Goal: Task Accomplishment & Management: Complete application form

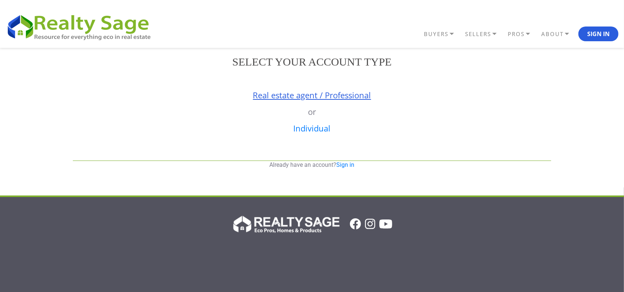
click at [286, 95] on link "Real estate agent / Professional" at bounding box center [312, 94] width 118 height 11
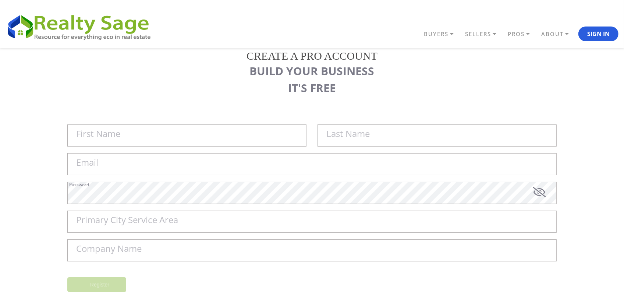
scroll to position [46, 0]
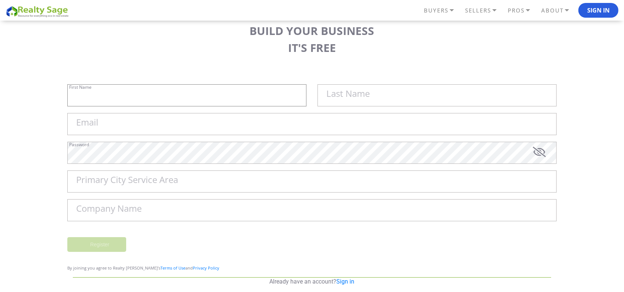
type input "Sell My House Fast [US_STATE] | As"
type input "Is Cash Home Buyers [GEOGRAPHIC_DATA]"
type input "[EMAIL_ADDRESS][DOMAIN_NAME]"
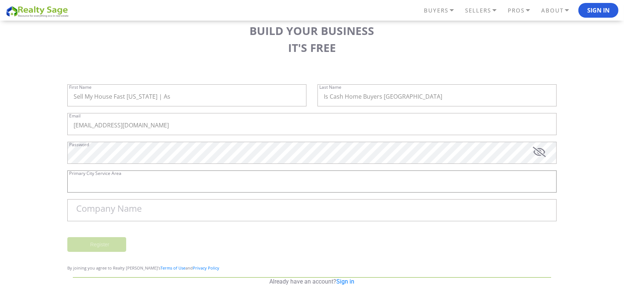
type input "[GEOGRAPHIC_DATA]"
type input "Sell My House Fast [US_STATE] | As Is Cash Home Buyers [GEOGRAPHIC_DATA]"
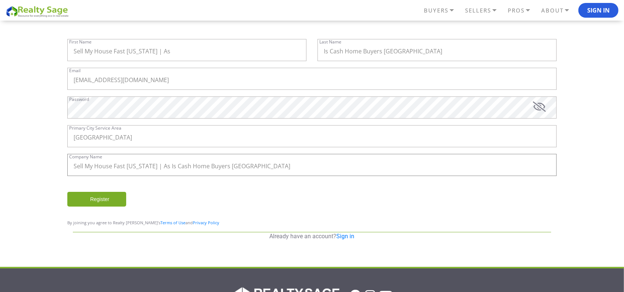
scroll to position [49, 0]
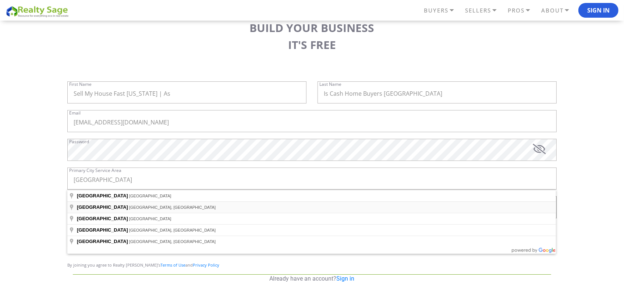
click at [129, 208] on span "[GEOGRAPHIC_DATA], [GEOGRAPHIC_DATA]" at bounding box center [172, 207] width 86 height 4
click at [129, 184] on input "[GEOGRAPHIC_DATA]" at bounding box center [311, 178] width 489 height 22
type input "[GEOGRAPHIC_DATA], [GEOGRAPHIC_DATA], [GEOGRAPHIC_DATA]"
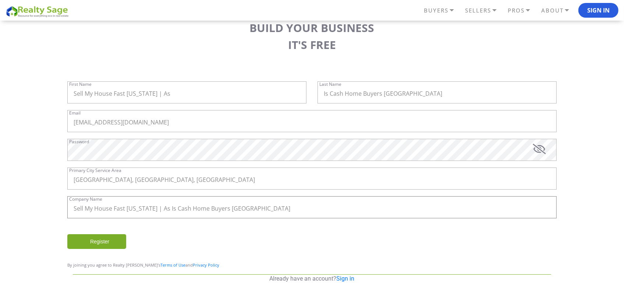
click at [259, 212] on input "Sell My House Fast [US_STATE] | As Is Cash Home Buyers [GEOGRAPHIC_DATA]" at bounding box center [311, 207] width 489 height 22
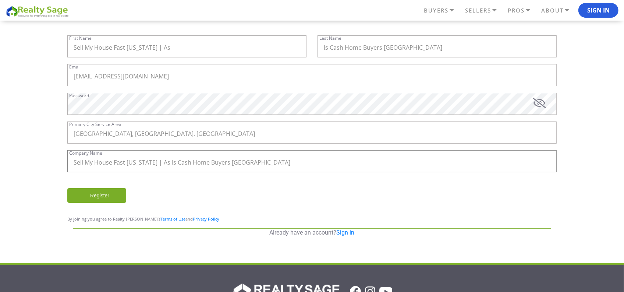
scroll to position [99, 0]
